Goal: Task Accomplishment & Management: Manage account settings

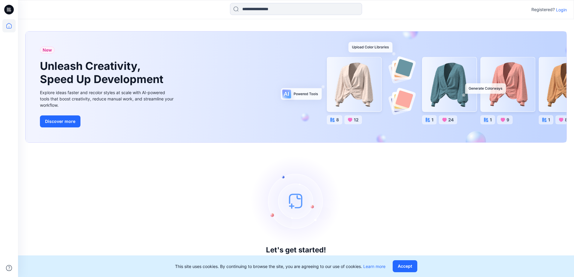
click at [559, 11] on p "Login" at bounding box center [561, 10] width 11 height 6
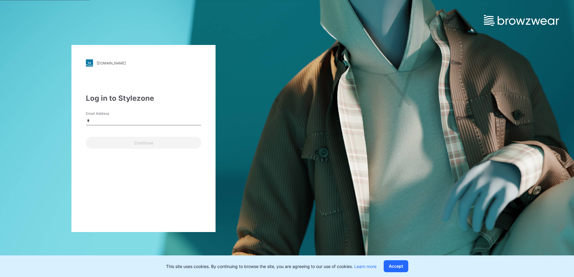
type input "**********"
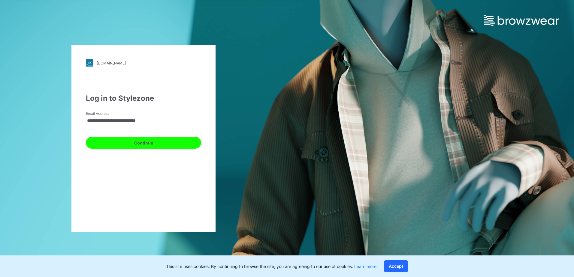
click at [136, 149] on button "Continue" at bounding box center [143, 143] width 115 height 12
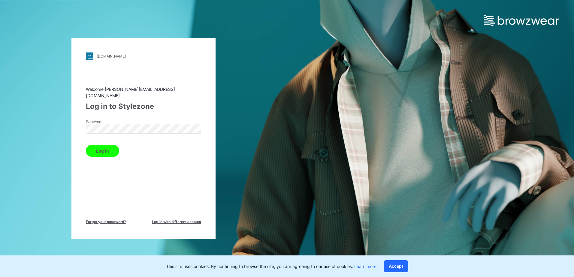
click at [102, 151] on button "Log in" at bounding box center [102, 151] width 33 height 12
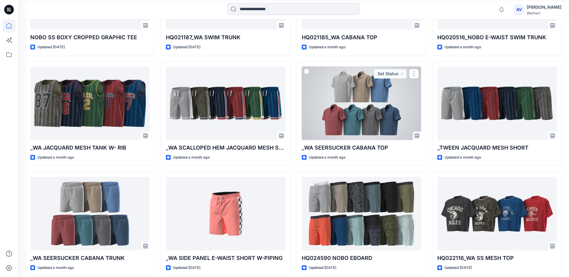
scroll to position [705, 0]
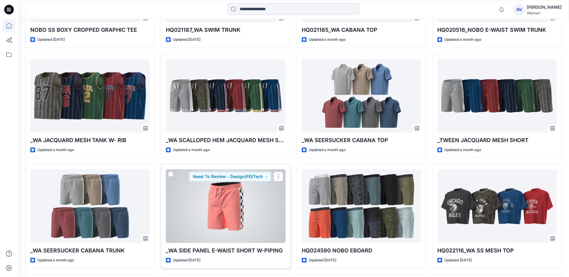
click at [240, 211] on div at bounding box center [225, 207] width 119 height 74
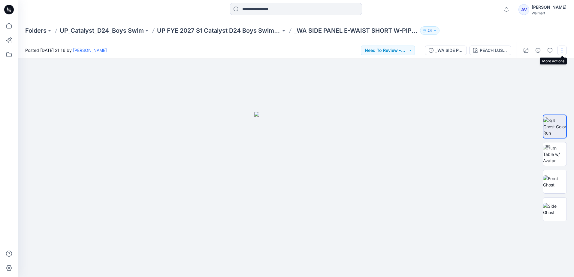
click at [558, 54] on button "button" at bounding box center [562, 51] width 10 height 10
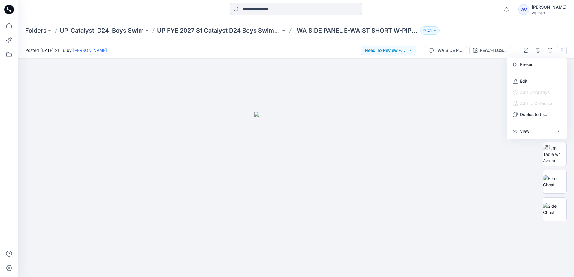
click at [461, 112] on div at bounding box center [296, 168] width 556 height 219
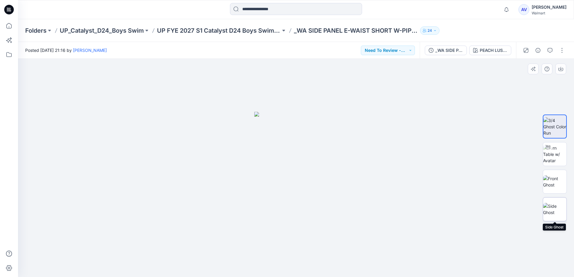
click at [557, 212] on img at bounding box center [554, 209] width 23 height 13
click at [558, 121] on img at bounding box center [554, 126] width 23 height 19
click at [562, 53] on button "button" at bounding box center [562, 51] width 10 height 10
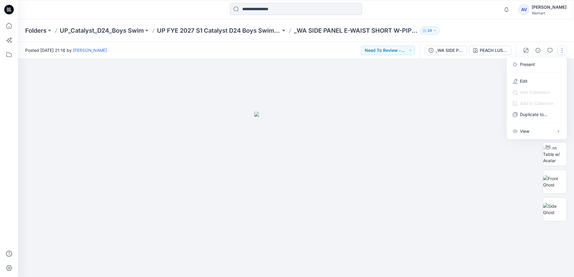
drag, startPoint x: 483, startPoint y: 100, endPoint x: 472, endPoint y: 105, distance: 12.4
click at [482, 100] on div at bounding box center [296, 168] width 556 height 219
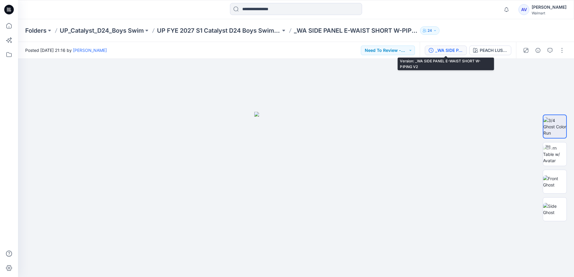
click at [456, 52] on div "_WA SIDE PANEL E-WAIST SHORT W-PIPING V2" at bounding box center [449, 50] width 28 height 7
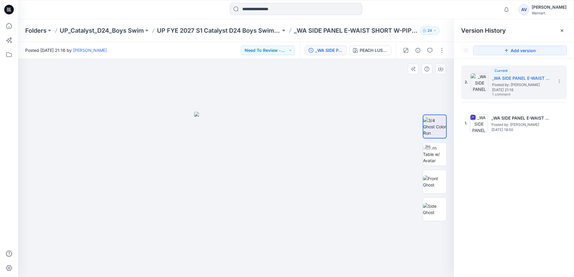
click at [285, 149] on div at bounding box center [236, 168] width 436 height 219
click at [441, 70] on icon "button" at bounding box center [440, 69] width 5 height 5
click at [352, 127] on div at bounding box center [236, 168] width 436 height 219
click at [549, 13] on div "Walmart" at bounding box center [549, 13] width 35 height 5
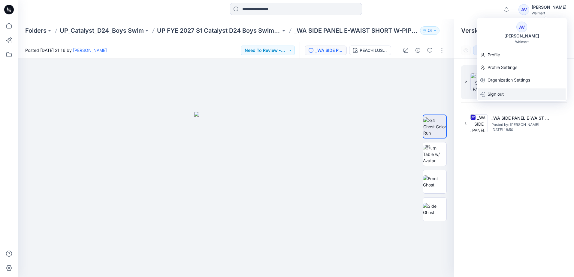
click at [495, 95] on p "Sign out" at bounding box center [495, 94] width 16 height 11
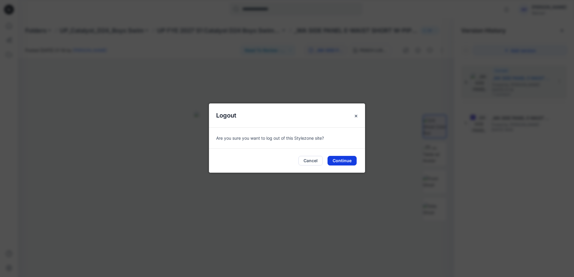
click at [343, 161] on button "Continue" at bounding box center [341, 161] width 29 height 10
